Goal: Use online tool/utility: Utilize a website feature to perform a specific function

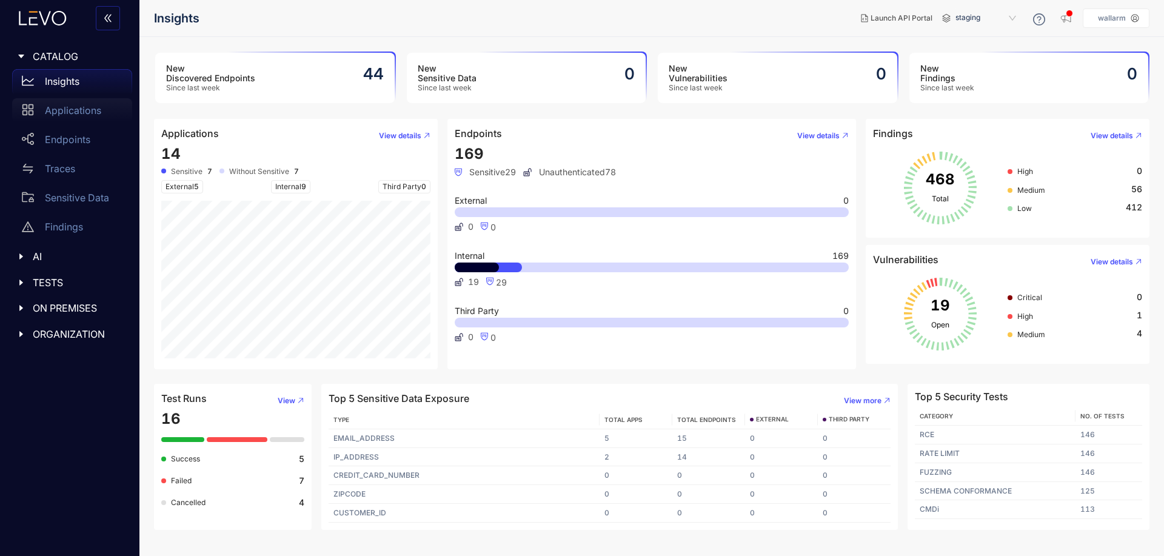
click at [75, 104] on div "Applications" at bounding box center [72, 110] width 120 height 24
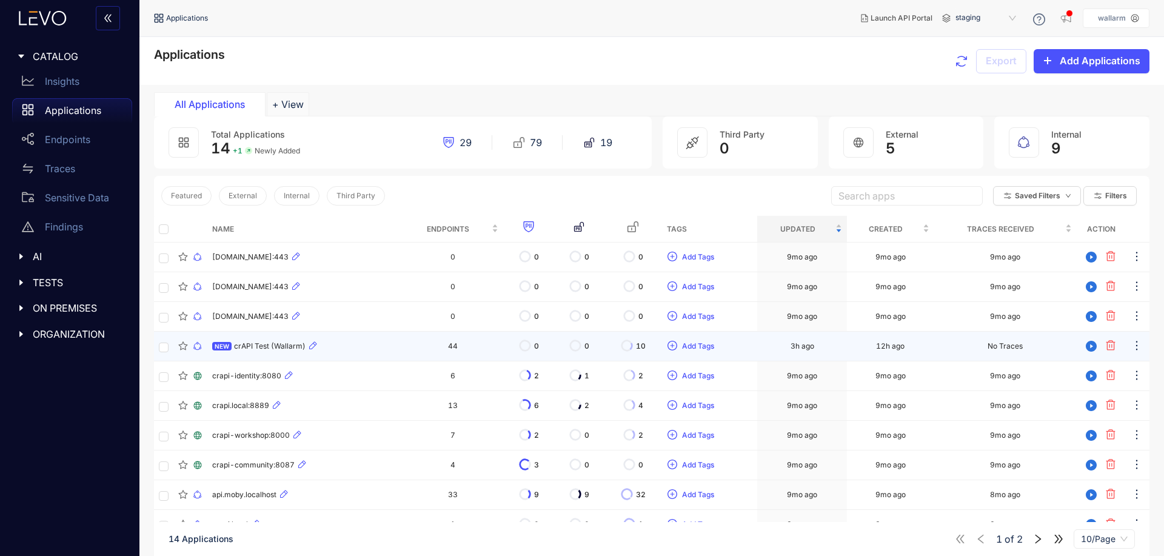
click at [397, 351] on div "NEW crAPI Test (Wallarm)" at bounding box center [304, 346] width 185 height 15
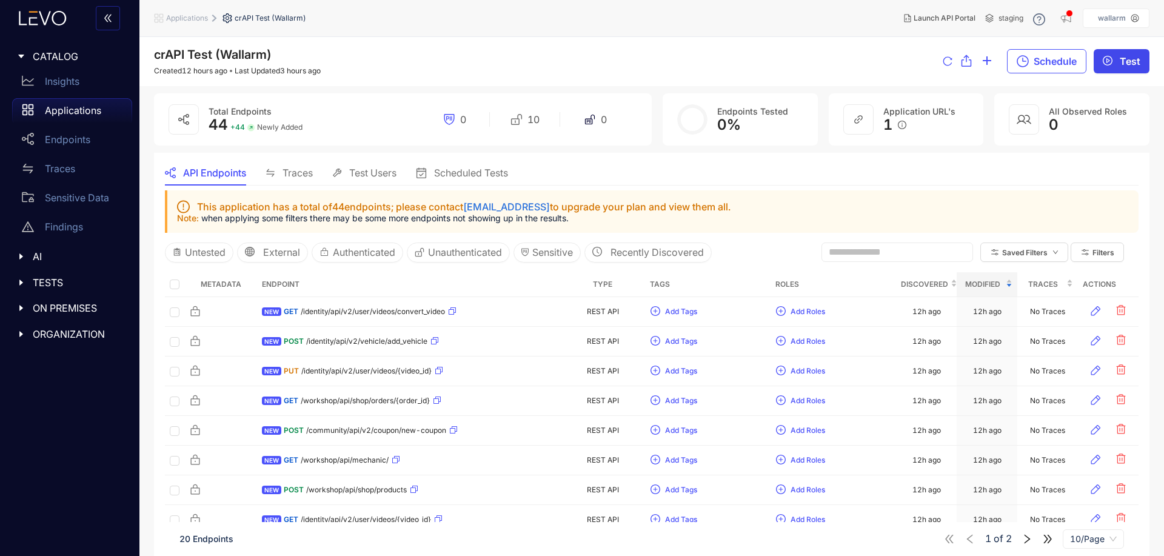
click at [1126, 62] on span "Test" at bounding box center [1130, 61] width 21 height 11
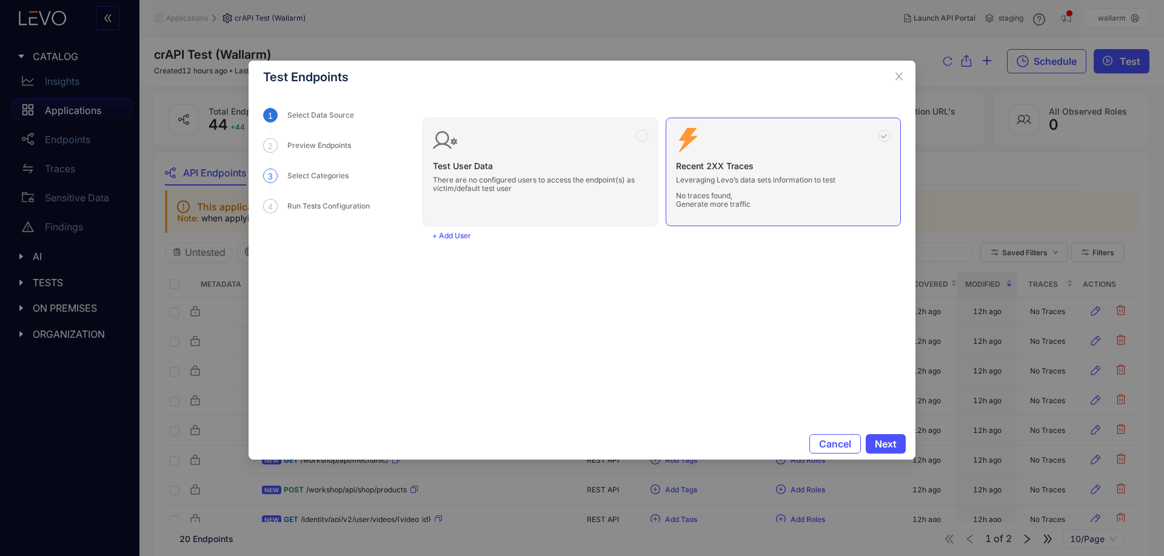
click at [311, 180] on div "Select Categories" at bounding box center [321, 176] width 69 height 15
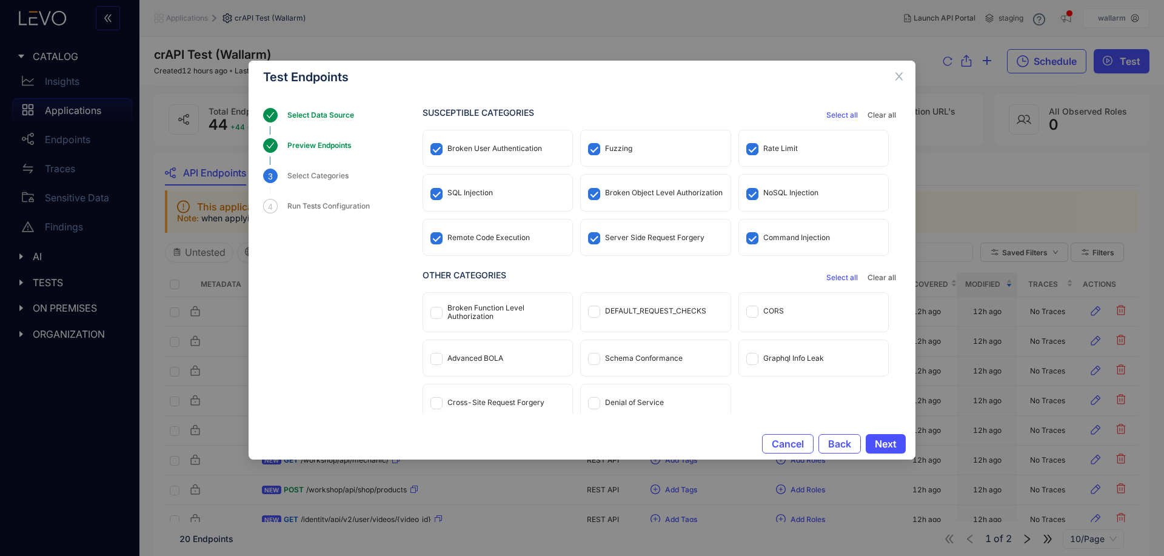
click at [317, 151] on div "Preview Endpoints" at bounding box center [323, 145] width 72 height 15
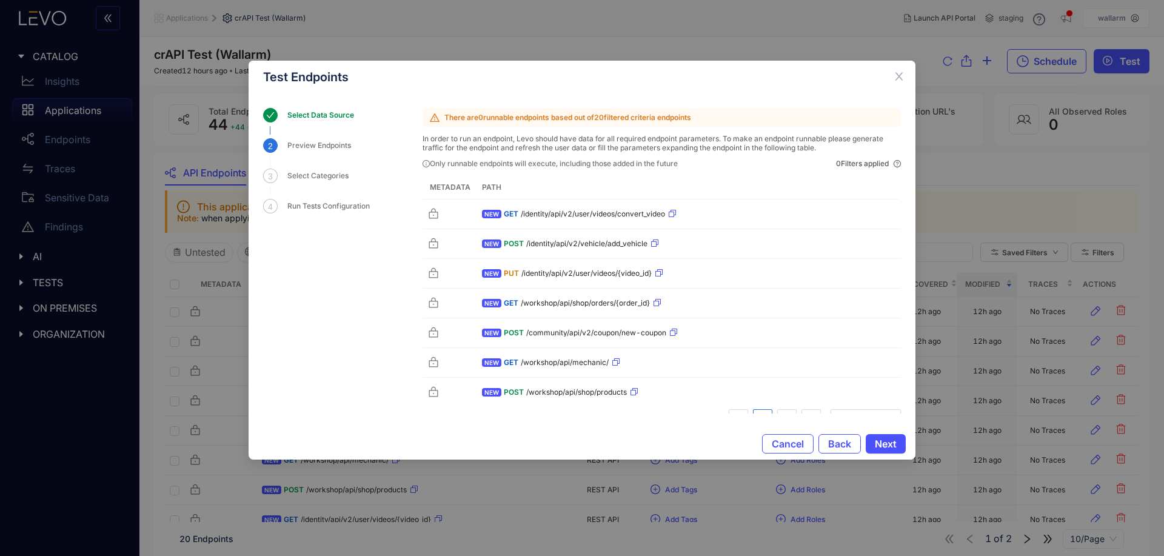
click at [320, 198] on div "3 Select Categories" at bounding box center [343, 184] width 160 height 30
click at [320, 203] on div "Run Tests Configuration" at bounding box center [332, 206] width 90 height 15
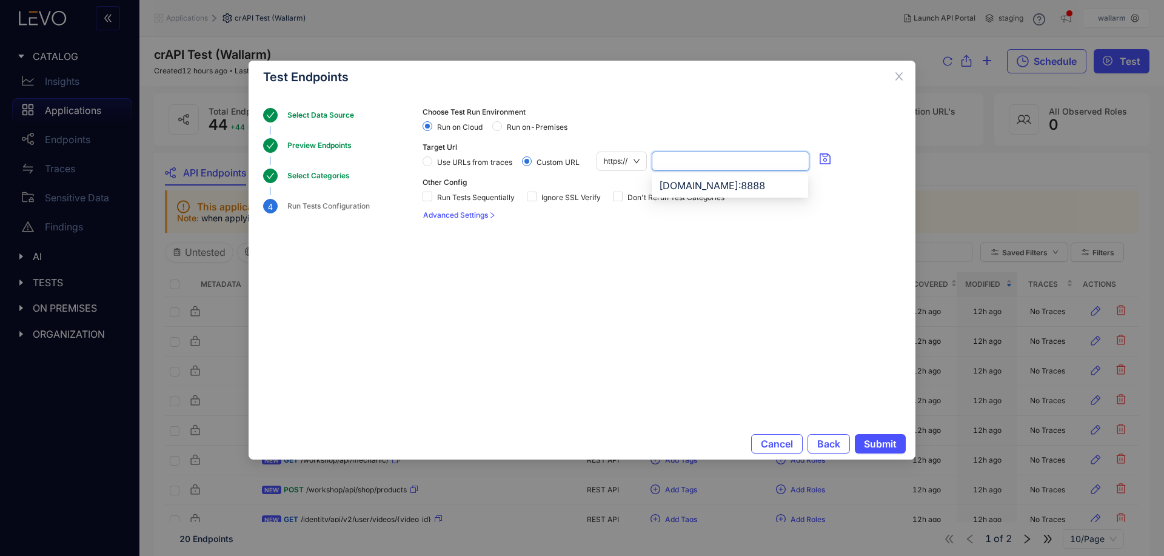
click at [713, 167] on input "search" at bounding box center [730, 161] width 143 height 18
click at [720, 190] on div "[DOMAIN_NAME]:8888" at bounding box center [730, 185] width 142 height 13
type input "**********"
drag, startPoint x: 631, startPoint y: 163, endPoint x: 519, endPoint y: 164, distance: 112.8
click at [519, 164] on div "**********" at bounding box center [662, 161] width 479 height 19
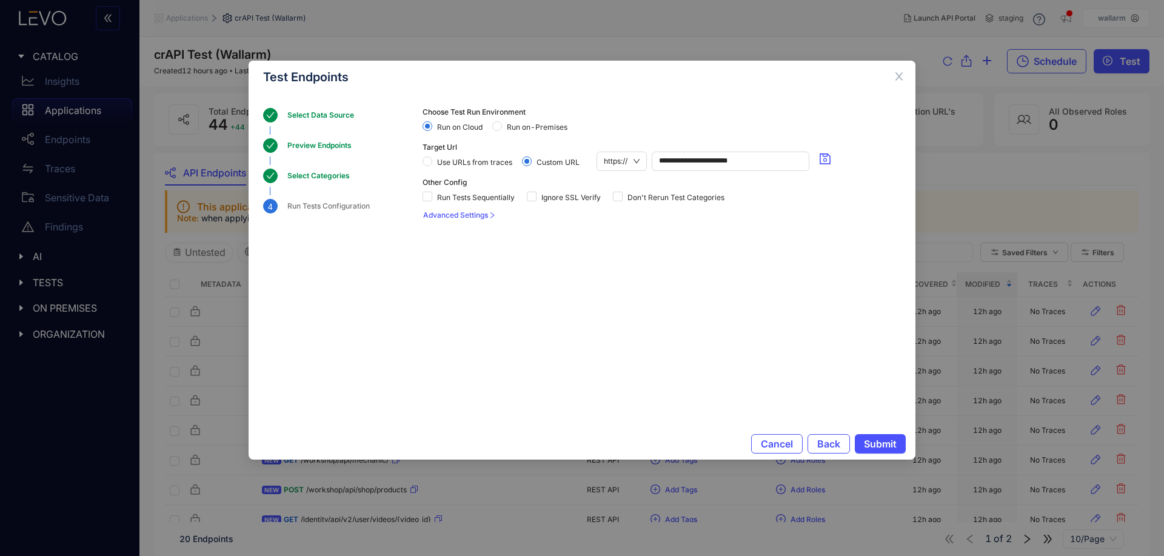
drag, startPoint x: 1054, startPoint y: 141, endPoint x: 1032, endPoint y: 125, distance: 26.9
click at [1053, 142] on div "**********" at bounding box center [582, 278] width 1164 height 556
click at [907, 75] on span "Close" at bounding box center [899, 77] width 33 height 33
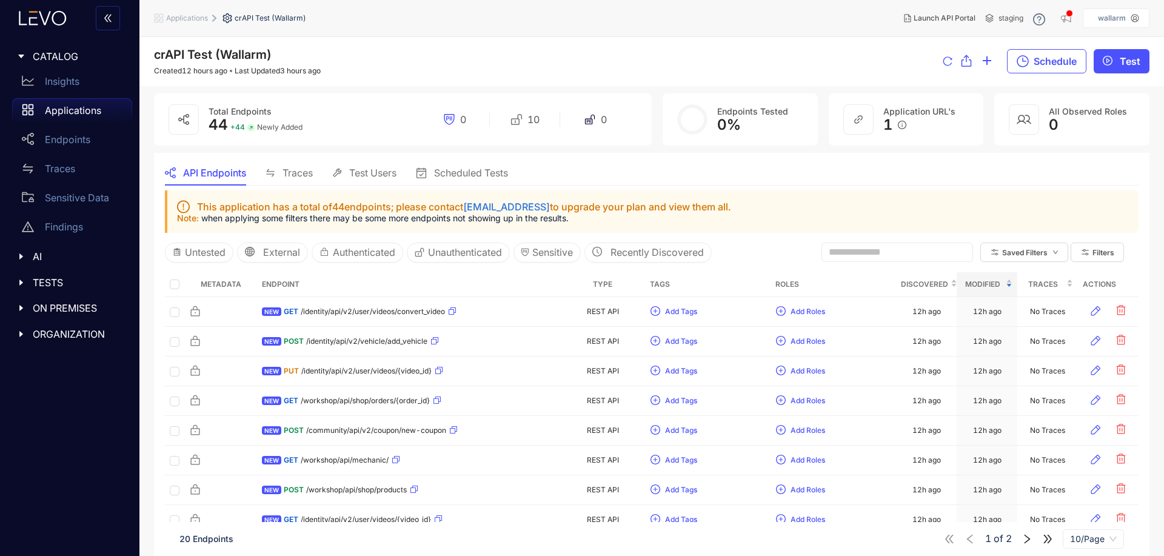
click at [85, 106] on p "Applications" at bounding box center [73, 110] width 56 height 11
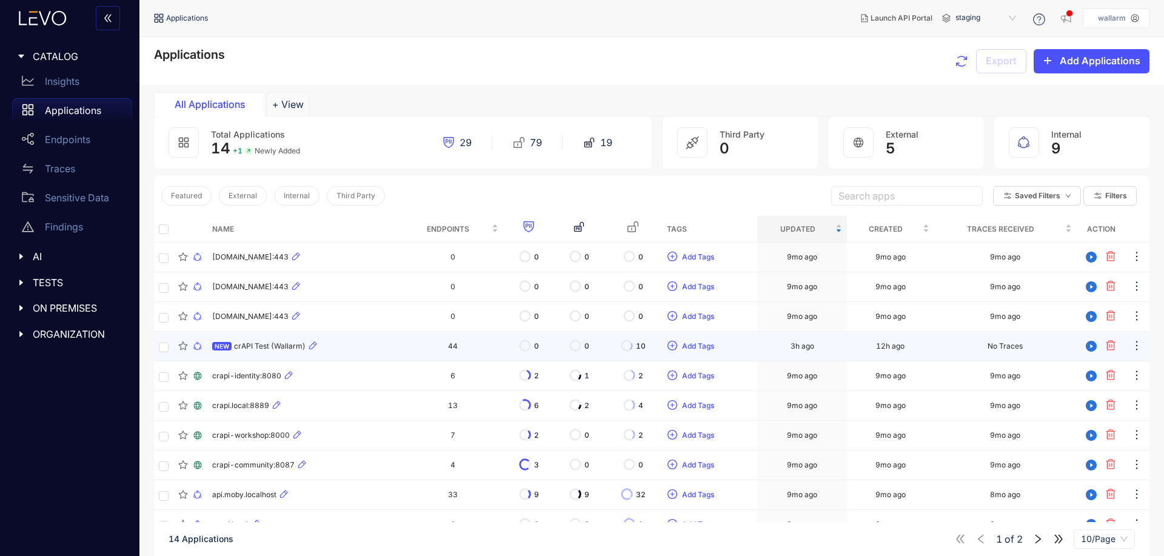
click at [263, 341] on div "NEW crAPI Test (Wallarm)" at bounding box center [304, 346] width 185 height 15
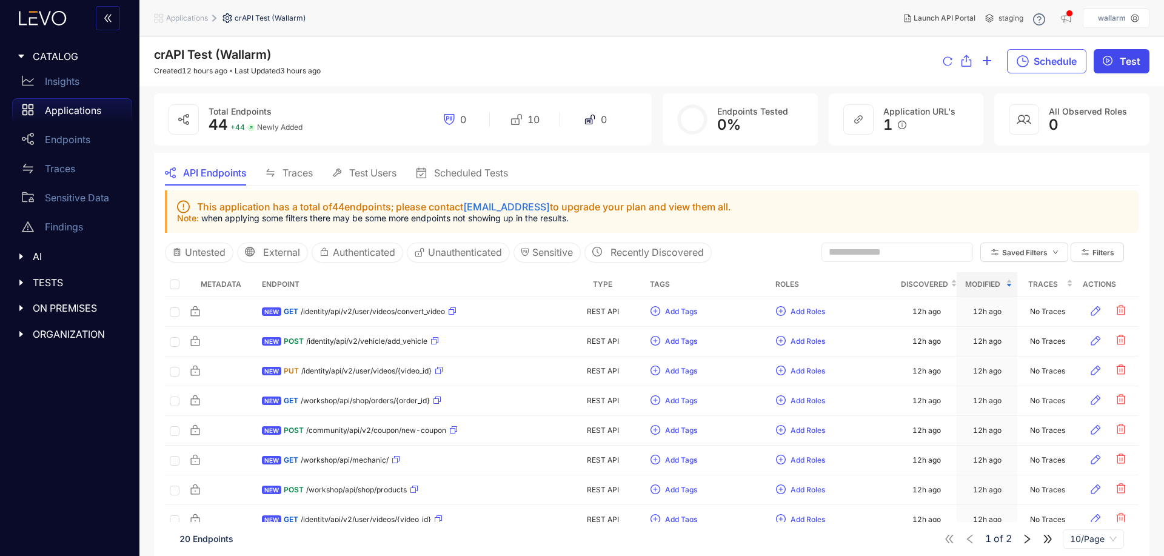
click at [1137, 59] on span "Test" at bounding box center [1130, 61] width 21 height 11
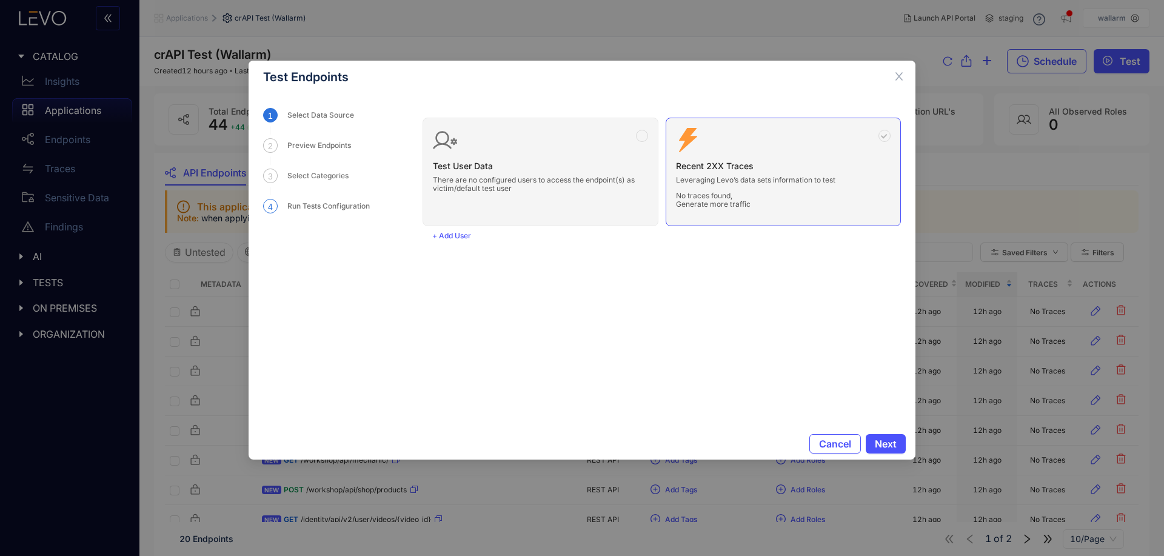
click at [349, 204] on div "Run Tests Configuration" at bounding box center [332, 206] width 90 height 15
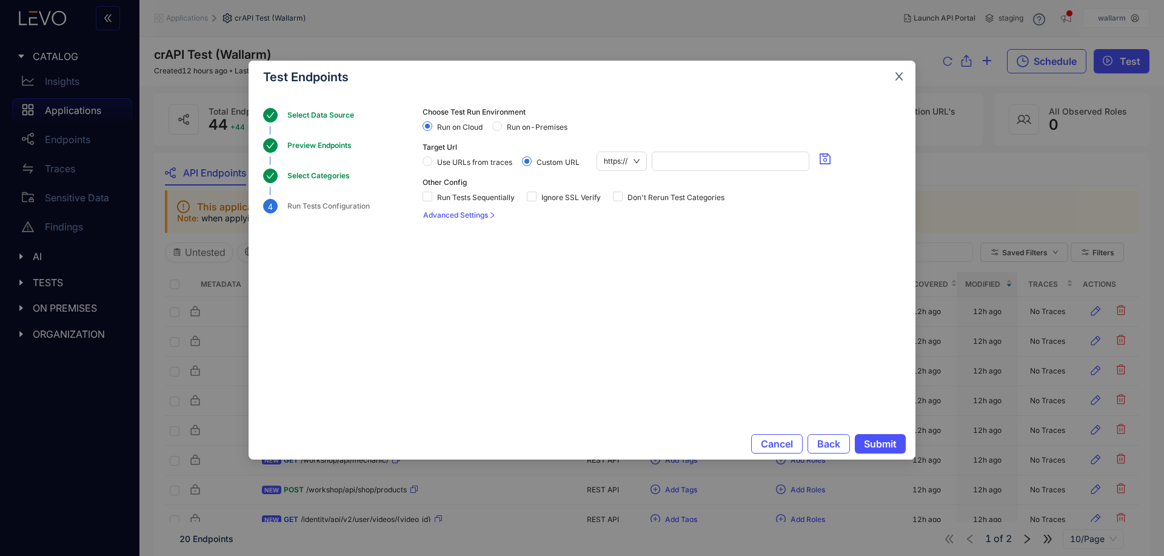
click at [895, 75] on icon "close" at bounding box center [899, 76] width 11 height 11
